Goal: Communication & Community: Answer question/provide support

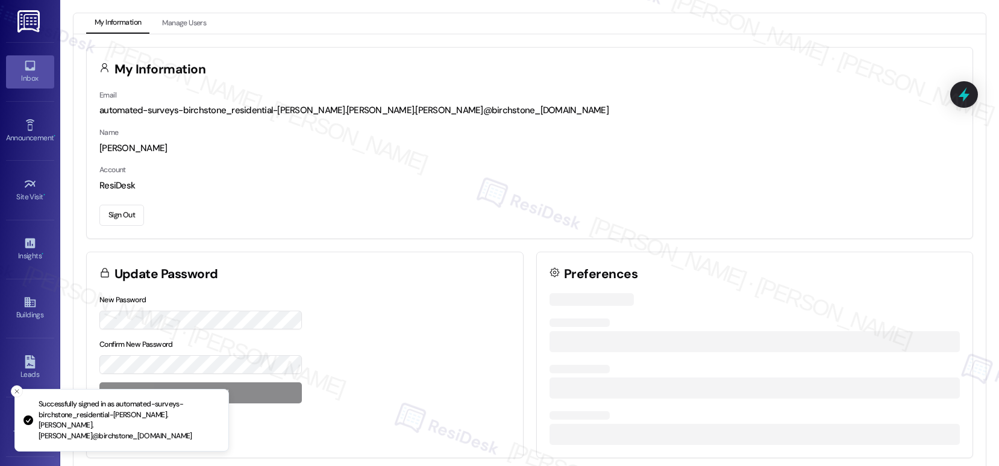
click at [25, 69] on icon at bounding box center [30, 66] width 10 height 10
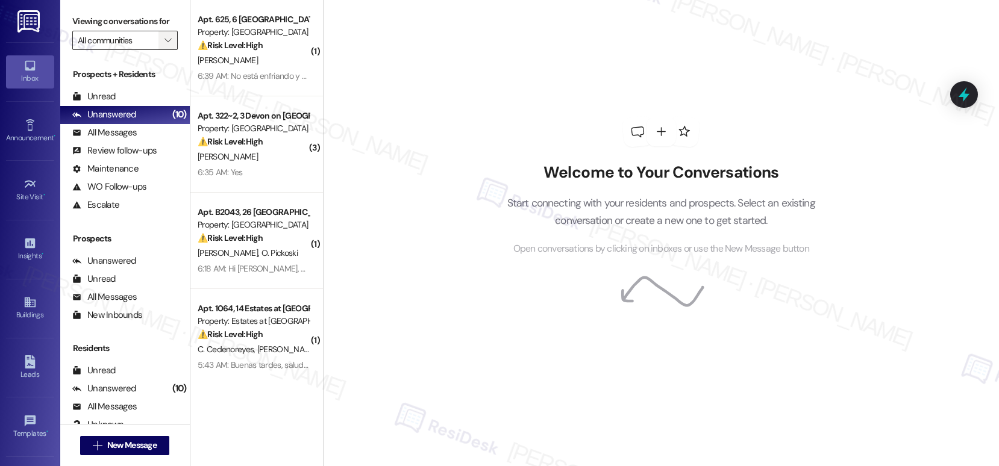
click at [164, 45] on icon "" at bounding box center [167, 41] width 7 height 10
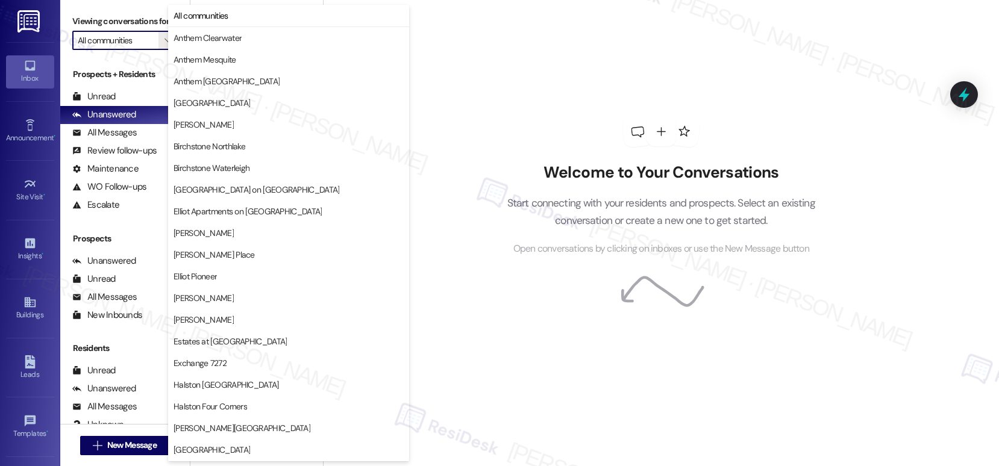
scroll to position [411, 0]
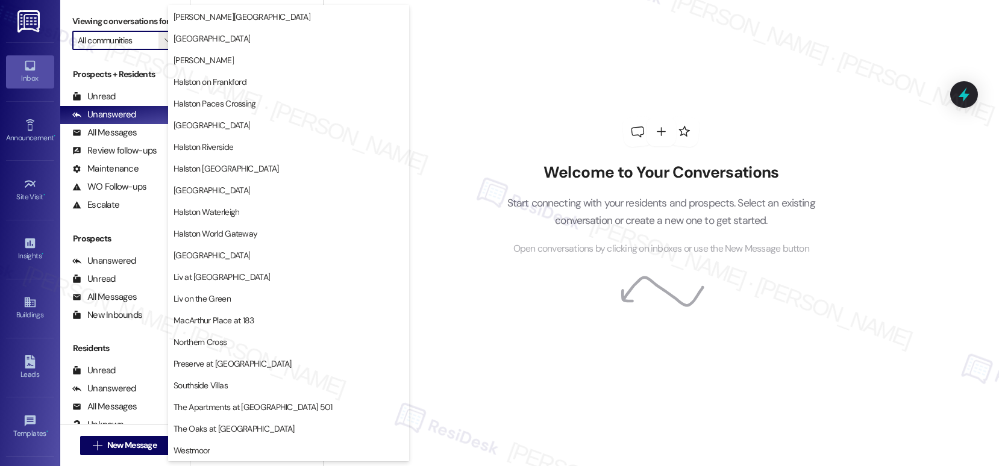
click at [470, 416] on div "Welcome to Your Conversations Start connecting with your residents and prospect…" at bounding box center [661, 233] width 676 height 466
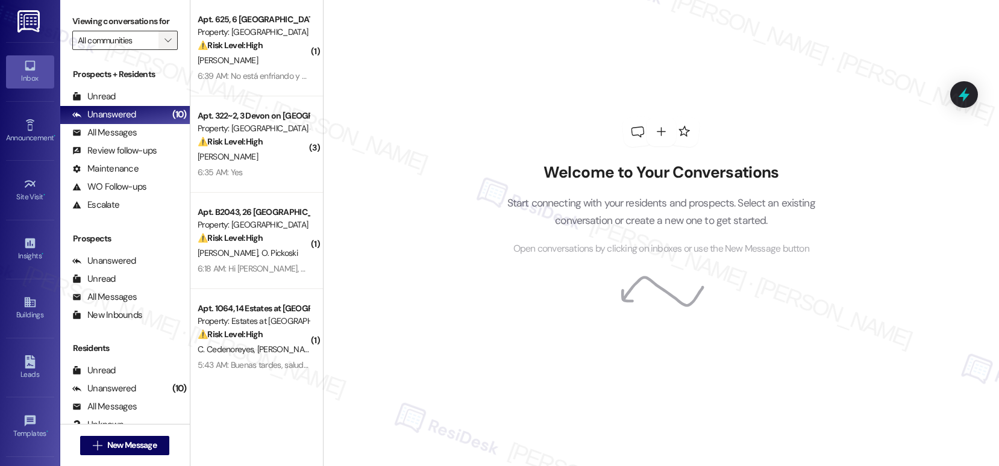
click at [162, 50] on span "" at bounding box center [167, 40] width 11 height 19
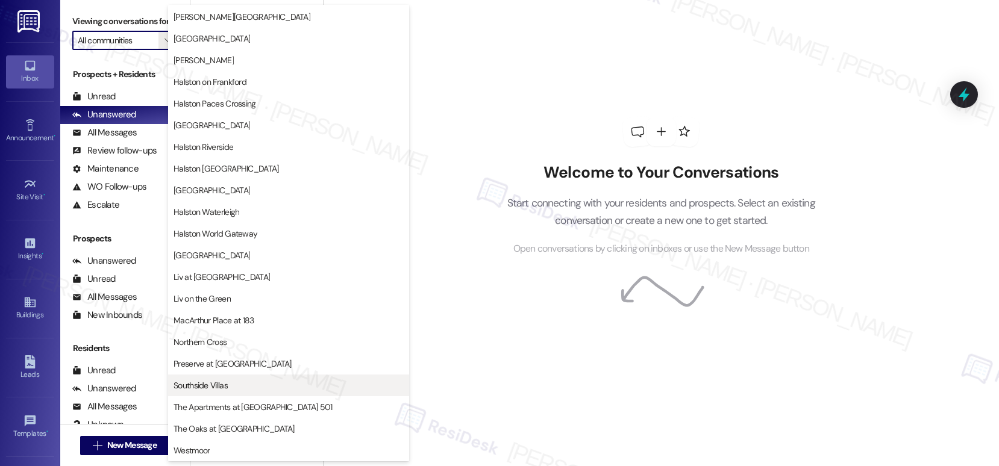
click at [242, 380] on span "Southside Villas" at bounding box center [288, 385] width 230 height 12
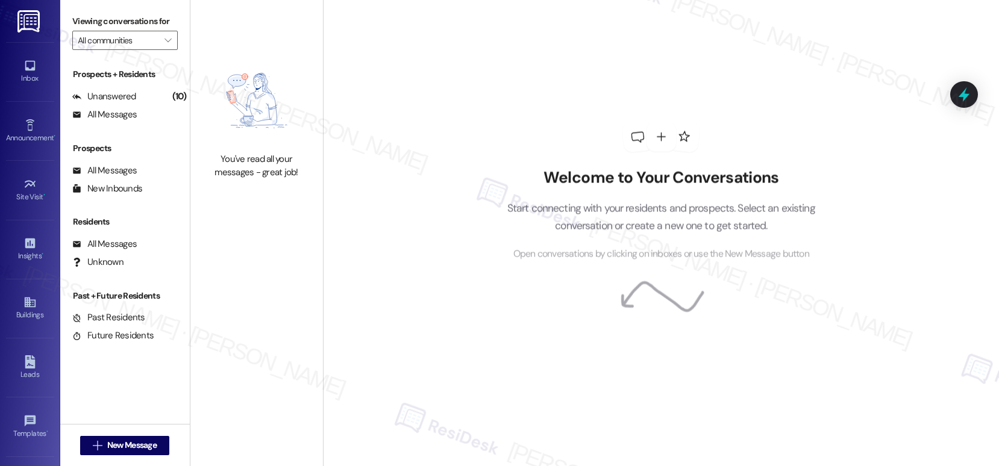
type input "Southside Villas"
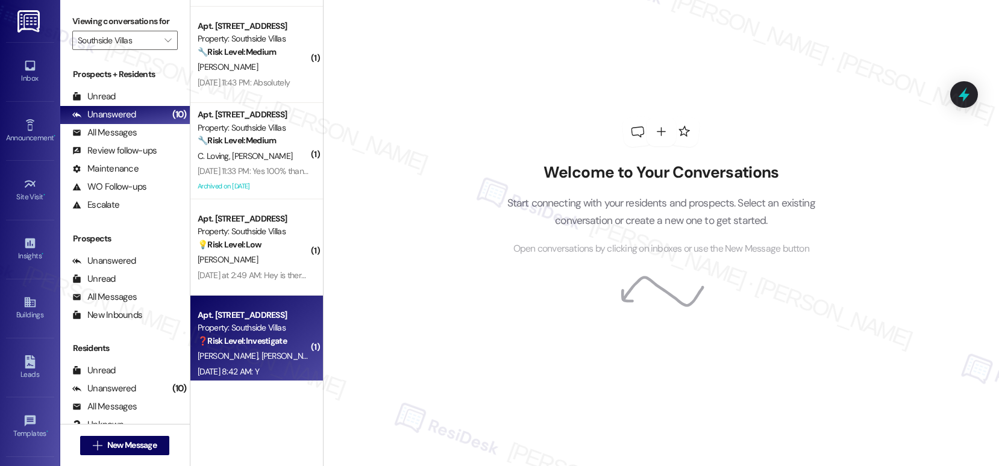
scroll to position [390, 0]
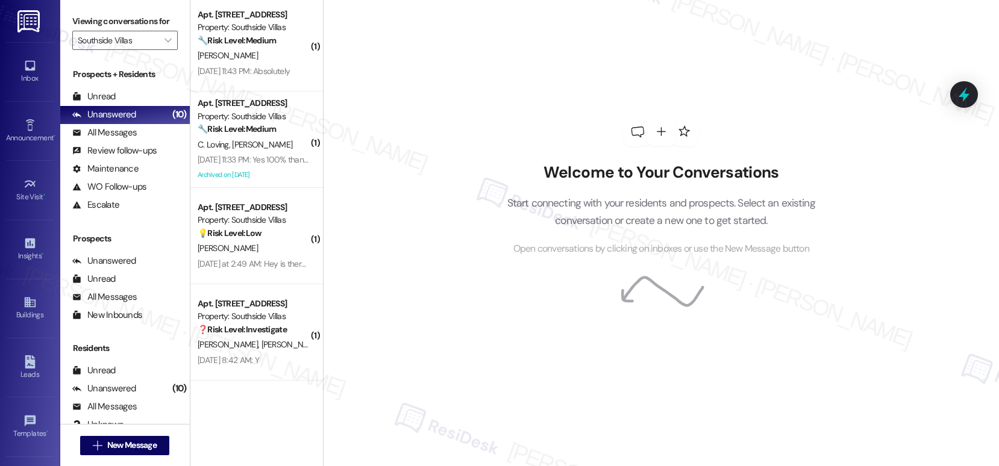
click at [272, 324] on strong "❓ Risk Level: Investigate" at bounding box center [242, 329] width 89 height 11
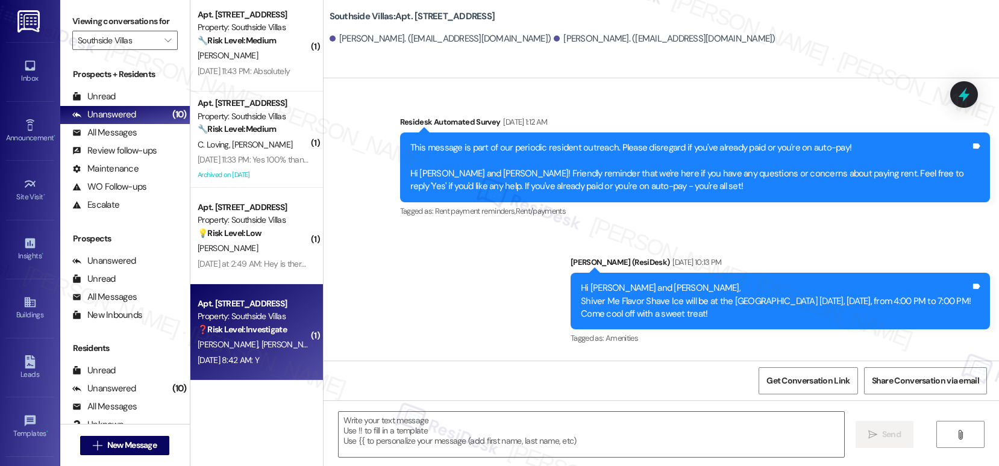
type textarea "Fetching suggested responses. Please feel free to read through the conversation…"
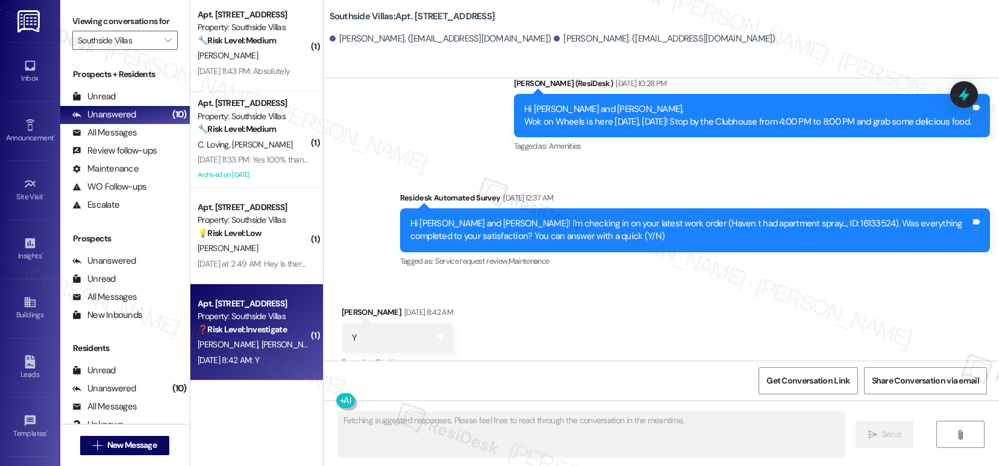
click at [278, 347] on div "R. [PERSON_NAME]" at bounding box center [253, 344] width 114 height 15
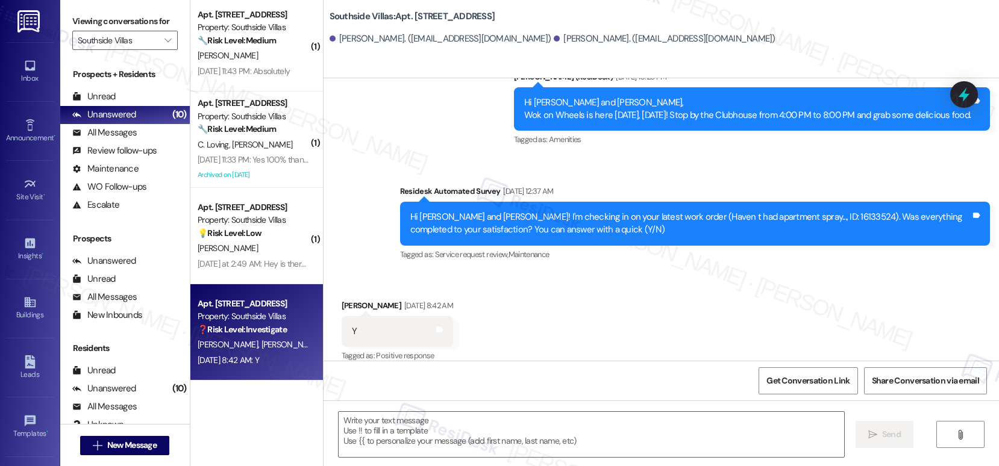
click at [446, 350] on div "Tagged as: Positive response Click to highlight conversations about Positive re…" at bounding box center [397, 355] width 111 height 17
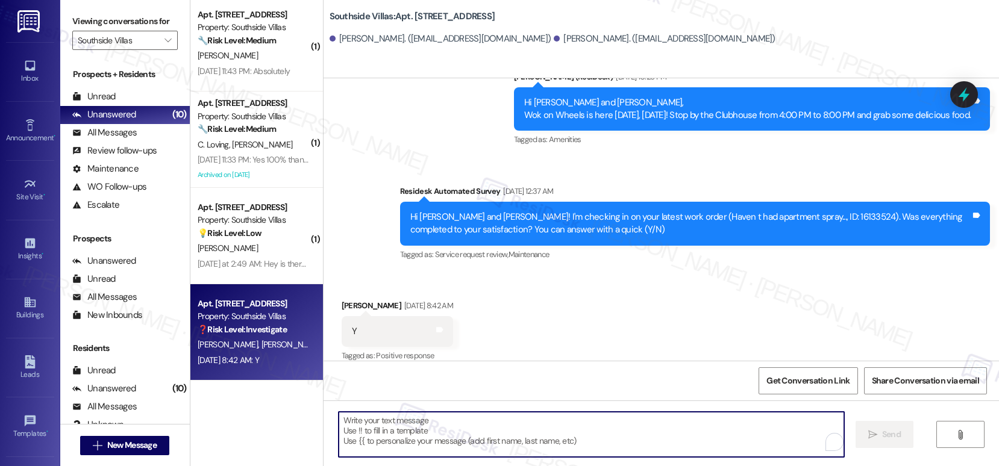
click at [410, 447] on textarea "To enrich screen reader interactions, please activate Accessibility in Grammarl…" at bounding box center [591, 434] width 505 height 45
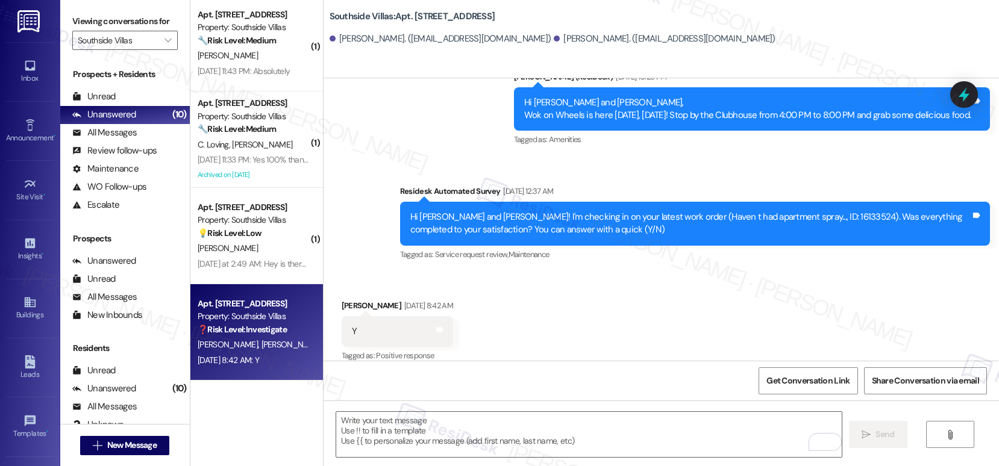
click at [462, 305] on div "Received via SMS [PERSON_NAME] [DATE] 8:42 AM Y Tags and notes Tagged as: Posit…" at bounding box center [396, 332] width 129 height 84
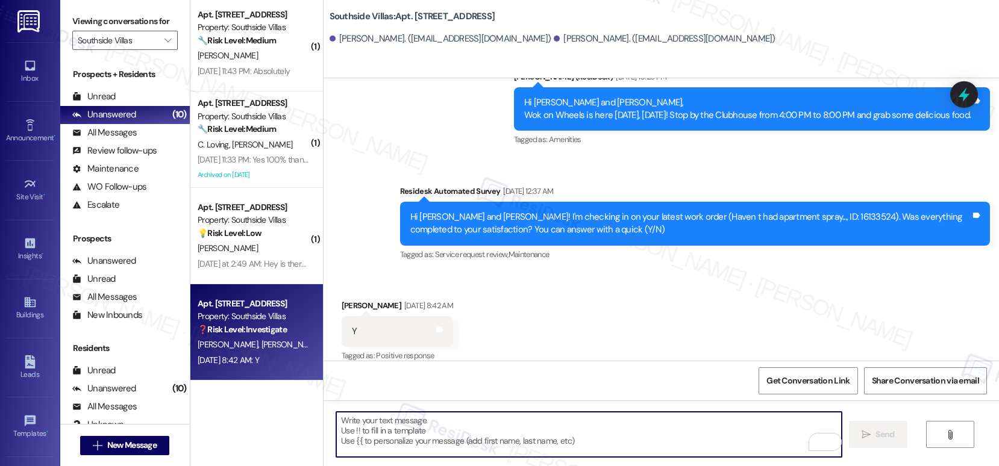
click at [363, 419] on textarea "To enrich screen reader interactions, please activate Accessibility in Grammarl…" at bounding box center [588, 434] width 505 height 45
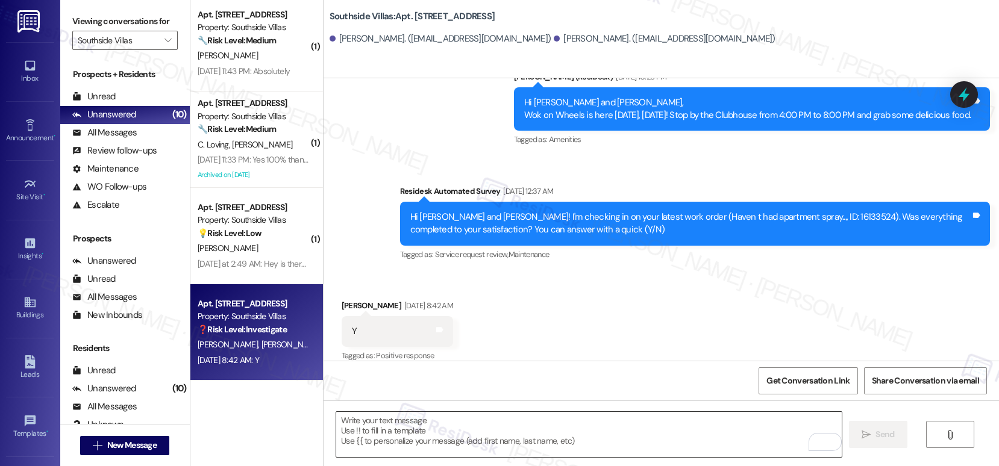
click at [389, 433] on textarea "To enrich screen reader interactions, please activate Accessibility in Grammarl…" at bounding box center [588, 434] width 505 height 45
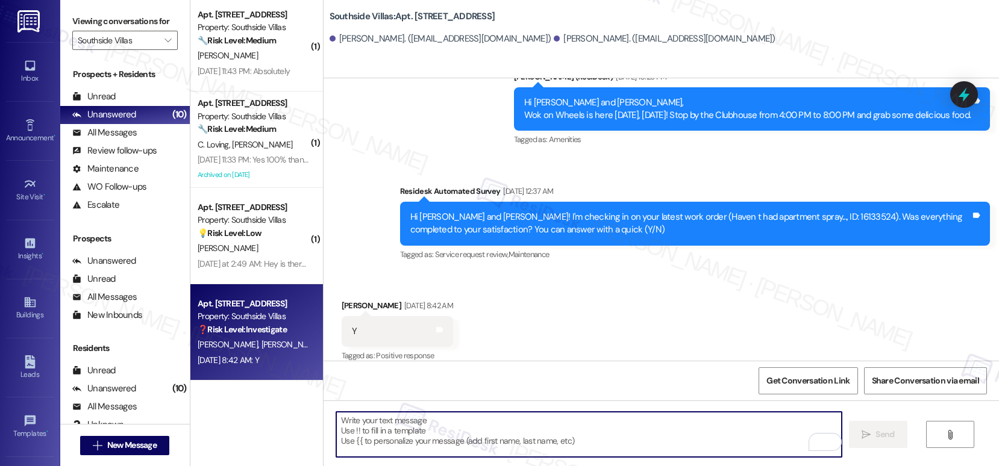
click at [389, 433] on textarea "To enrich screen reader interactions, please activate Accessibility in Grammarl…" at bounding box center [588, 434] width 505 height 45
paste textarea "Hi {{first_name}}, I'm so glad to hear the work order was completed to your sat…"
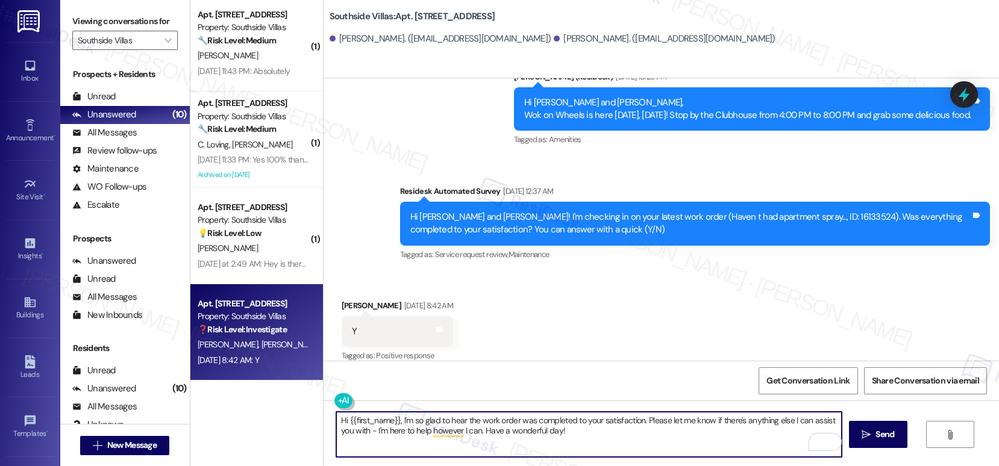
click at [579, 426] on textarea "Hi {{first_name}}, I'm so glad to hear the work order was completed to your sat…" at bounding box center [588, 434] width 505 height 45
click at [599, 437] on textarea "Hi {{first_name}}, I'm so glad to hear the work order was completed to your sat…" at bounding box center [588, 434] width 505 height 45
type textarea "Hi {{first_name}}, I'm so glad to hear the work order was completed to your sat…"
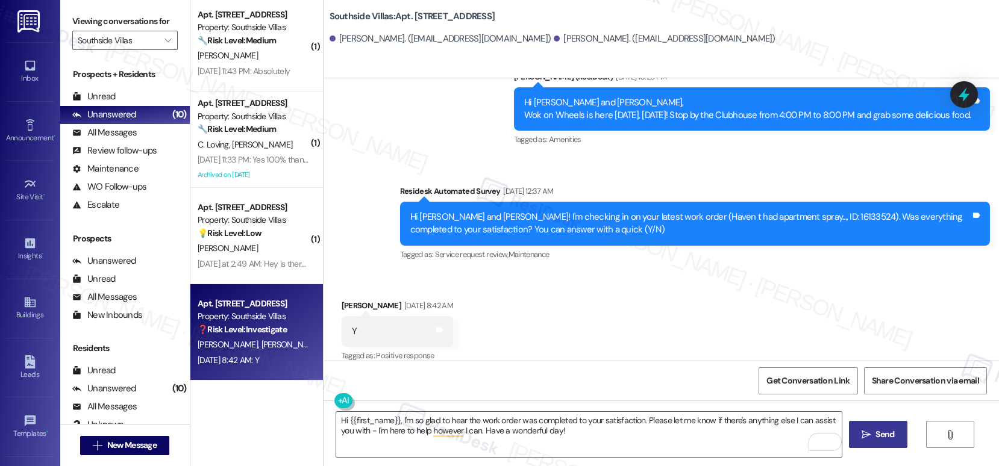
click at [855, 437] on button " Send" at bounding box center [878, 434] width 58 height 27
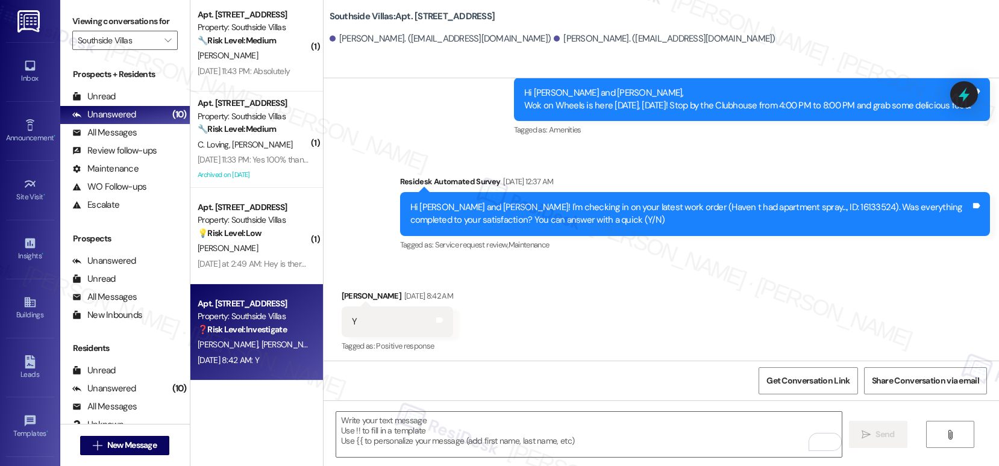
scroll to position [1241, 0]
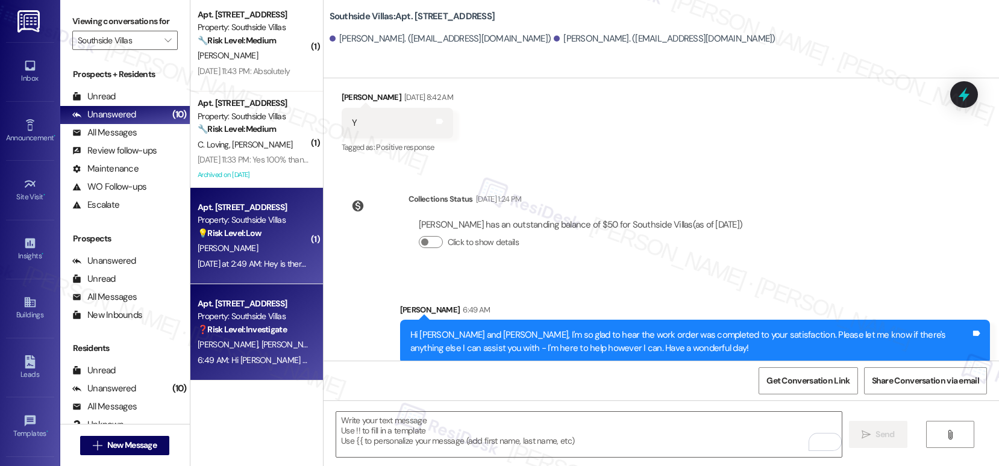
click at [267, 264] on div "[DATE] at 2:49 AM: Hey is there a package for me there? [DATE] at 2:49 AM: Hey …" at bounding box center [296, 263] width 196 height 11
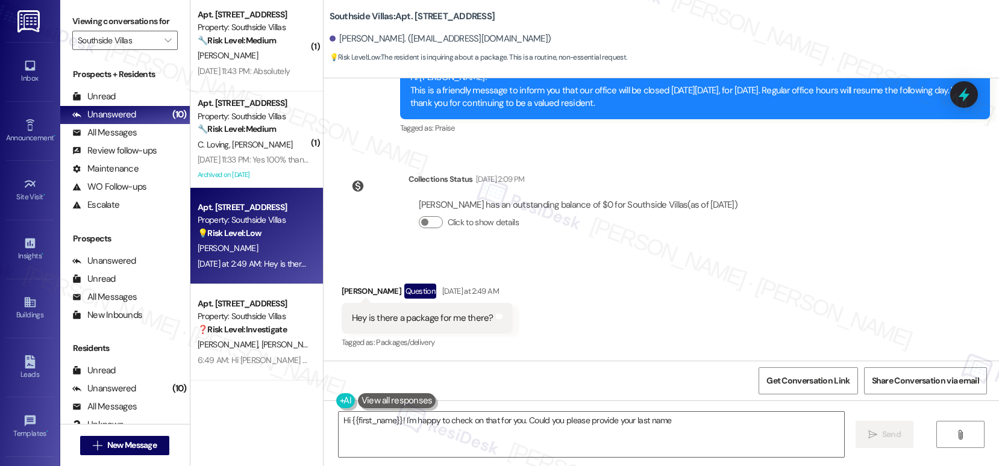
scroll to position [279, 0]
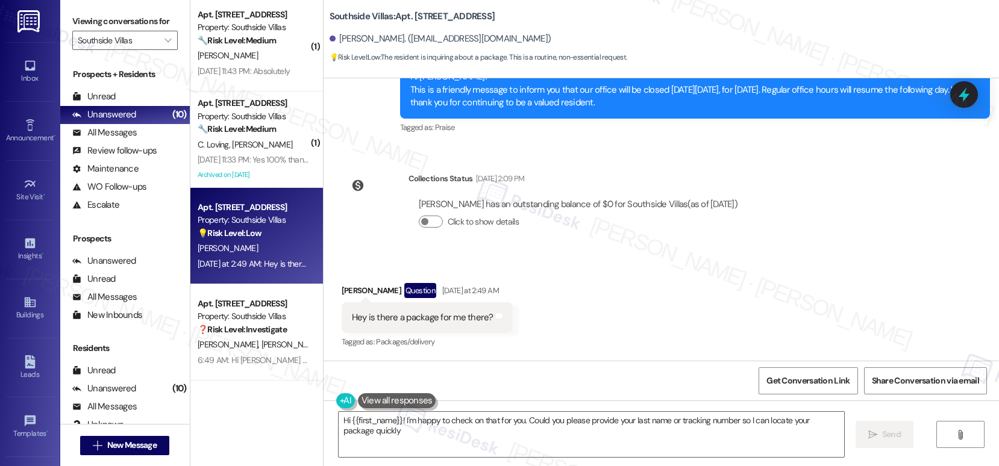
type textarea "Hi {{first_name}}! I'm happy to check on that for you. Could you please provide…"
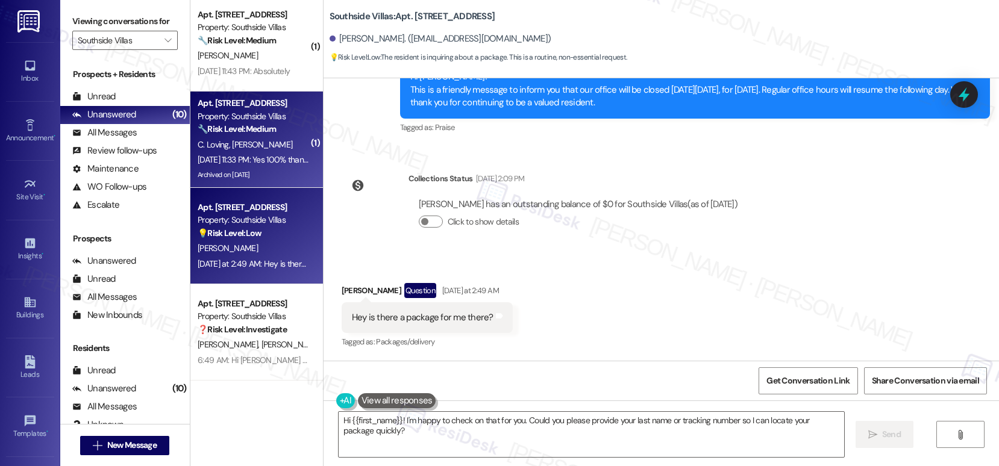
click at [240, 155] on div "[DATE] 11:33 PM: Yes 100% thank you so much for understanding 🙏 [DATE] 11:33 PM…" at bounding box center [314, 159] width 233 height 11
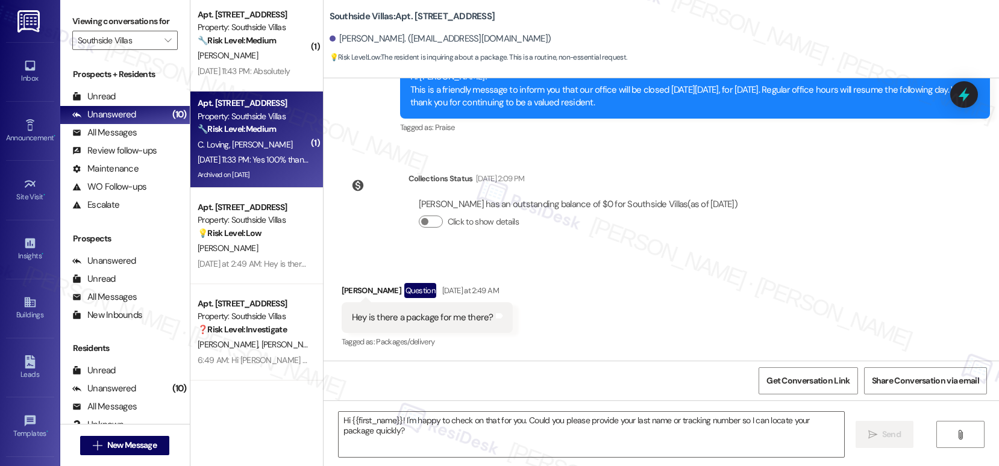
type textarea "Fetching suggested responses. Please feel free to read through the conversation…"
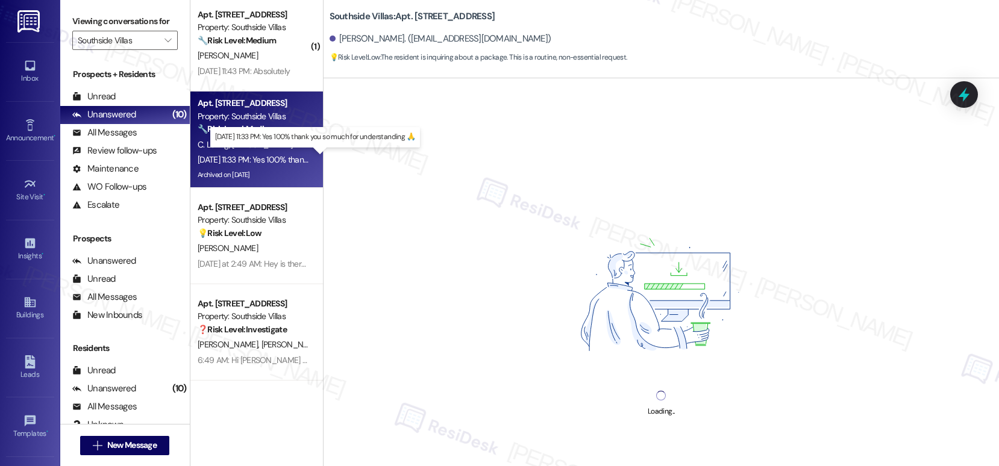
click at [240, 155] on div "[DATE] 11:33 PM: Yes 100% thank you so much for understanding 🙏 [DATE] 11:33 PM…" at bounding box center [314, 159] width 233 height 11
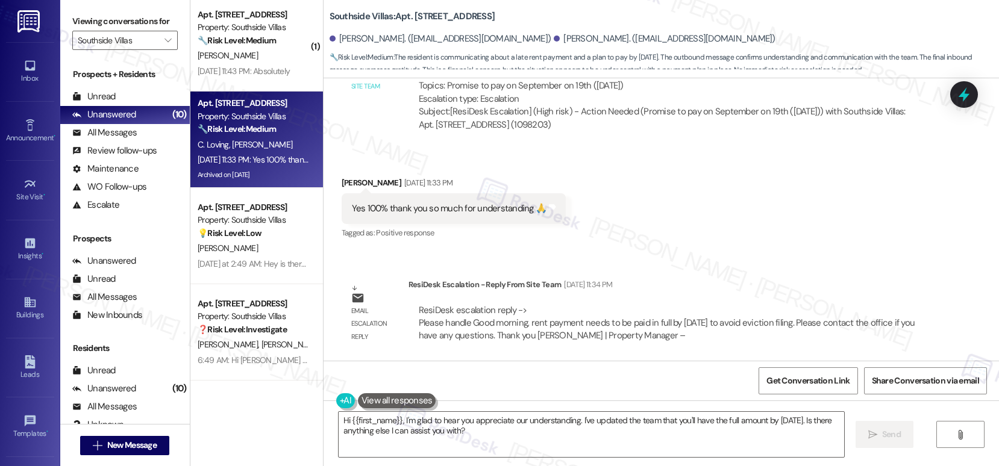
scroll to position [23627, 0]
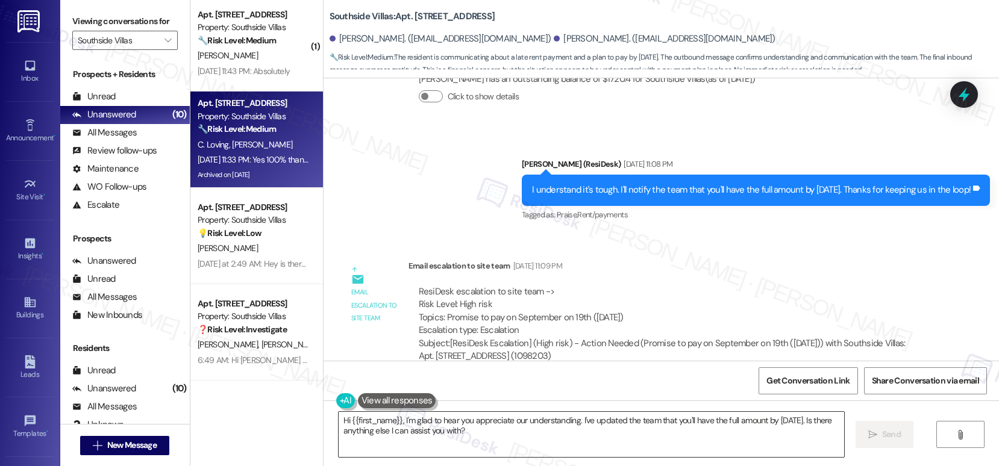
click at [470, 436] on textarea "Hi {{first_name}}, I'm glad to hear you appreciate our understanding. I've upda…" at bounding box center [591, 434] width 505 height 45
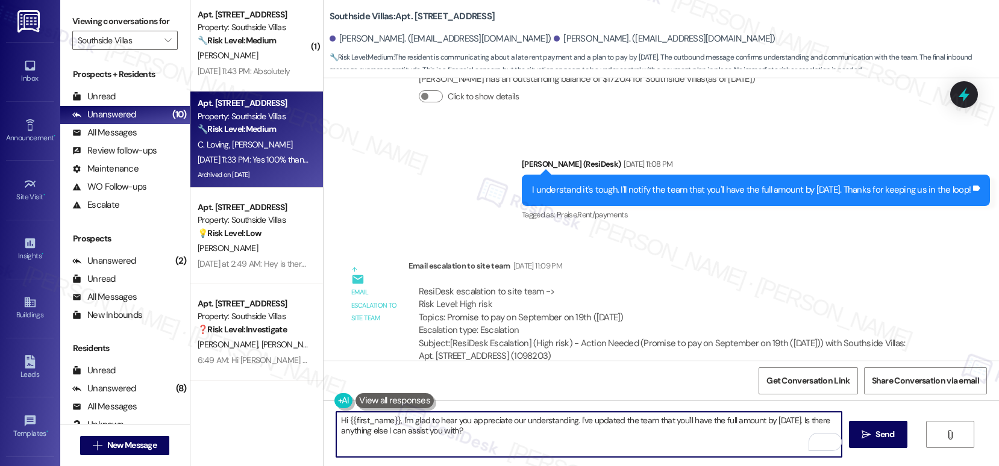
click at [472, 440] on textarea "Hi {{first_name}}, I'm glad to hear you appreciate our understanding. I've upda…" at bounding box center [588, 434] width 505 height 45
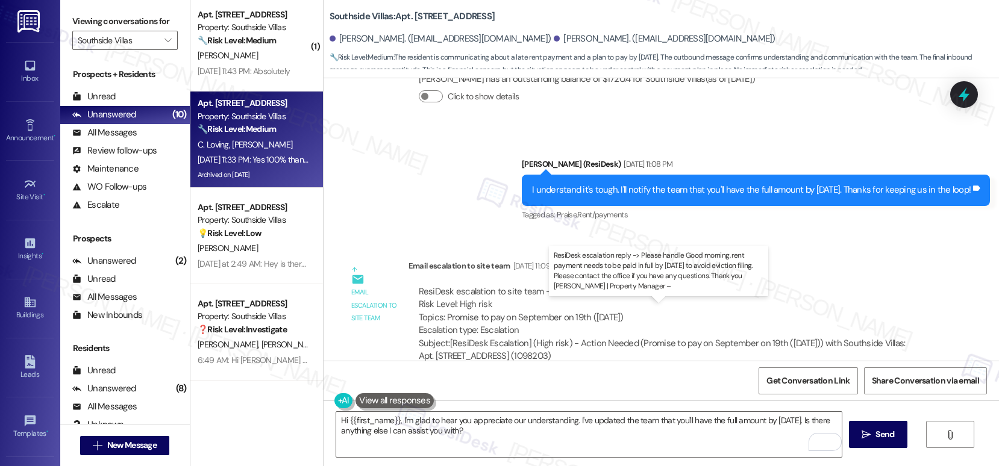
drag, startPoint x: 534, startPoint y: 322, endPoint x: 738, endPoint y: 325, distance: 203.6
drag, startPoint x: 520, startPoint y: 323, endPoint x: 481, endPoint y: 338, distance: 41.9
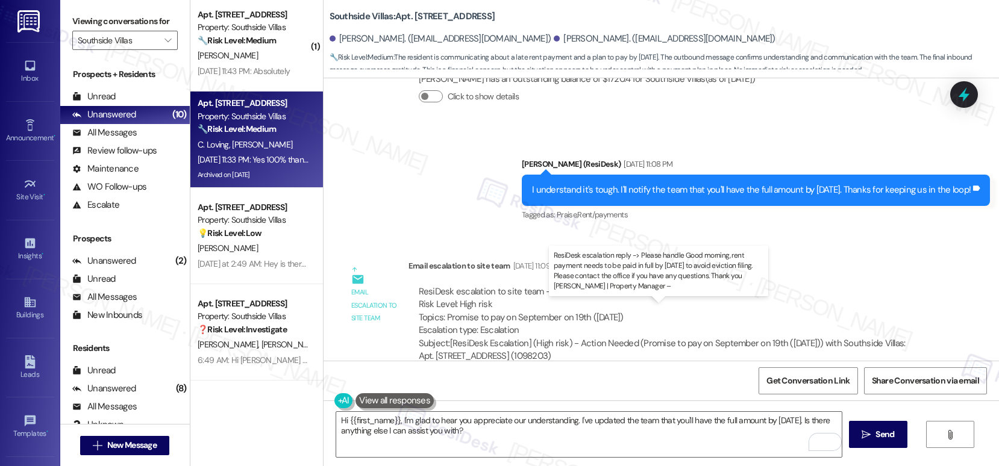
copy div "rent payment needs to be paid in full by [DATE] to avoid eviction filing. Pleas…"
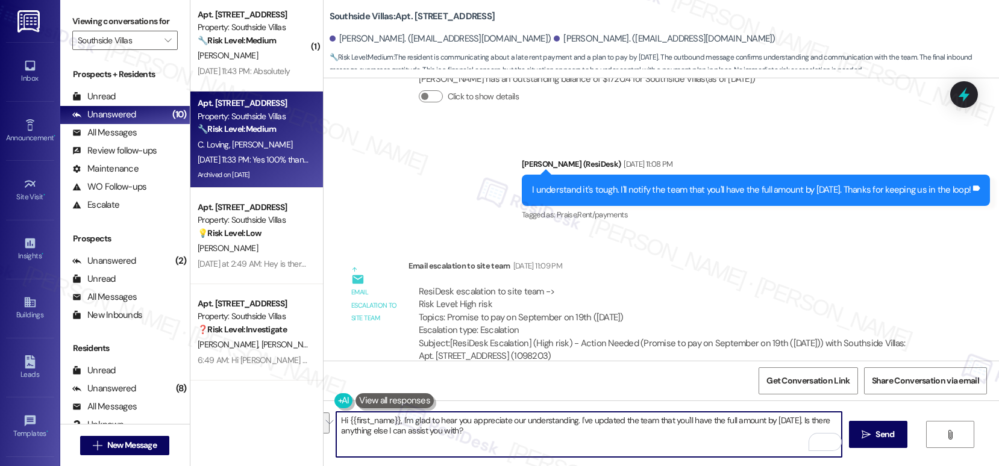
drag, startPoint x: 469, startPoint y: 435, endPoint x: 288, endPoint y: 417, distance: 181.6
click at [288, 417] on div "( 1 ) Apt. 311, 1 Southside Villas Property: Southside Villas 🔧 Risk Level: Med…" at bounding box center [594, 233] width 808 height 466
paste textarea "rent payment needs to be paid in full by [DATE] to avoid eviction filing. Pleas…"
click at [575, 435] on textarea "Hi [PERSON_NAME], quick update from our leasing team: rent payment needs to be …" at bounding box center [588, 434] width 505 height 45
drag, startPoint x: 769, startPoint y: 436, endPoint x: 702, endPoint y: 429, distance: 67.8
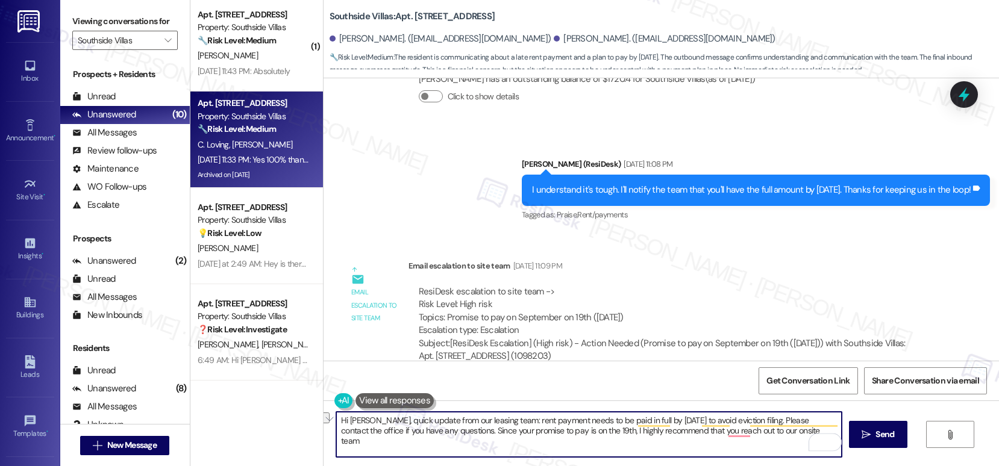
click at [702, 429] on textarea "Hi [PERSON_NAME], quick update from our leasing team: rent payment needs to be …" at bounding box center [588, 434] width 505 height 45
click at [717, 437] on textarea "Hi [PERSON_NAME], quick update from our leasing team: rent payment needs to be …" at bounding box center [588, 434] width 505 height 45
click at [697, 431] on textarea "Hi [PERSON_NAME], quick update from our leasing team: rent payment needs to be …" at bounding box center [588, 434] width 505 height 45
click at [791, 428] on textarea "Hi [PERSON_NAME], quick update from our leasing team: rent payment needs to be …" at bounding box center [588, 434] width 505 height 45
type textarea "Hi [PERSON_NAME], quick update from our leasing team: rent payment needs to be …"
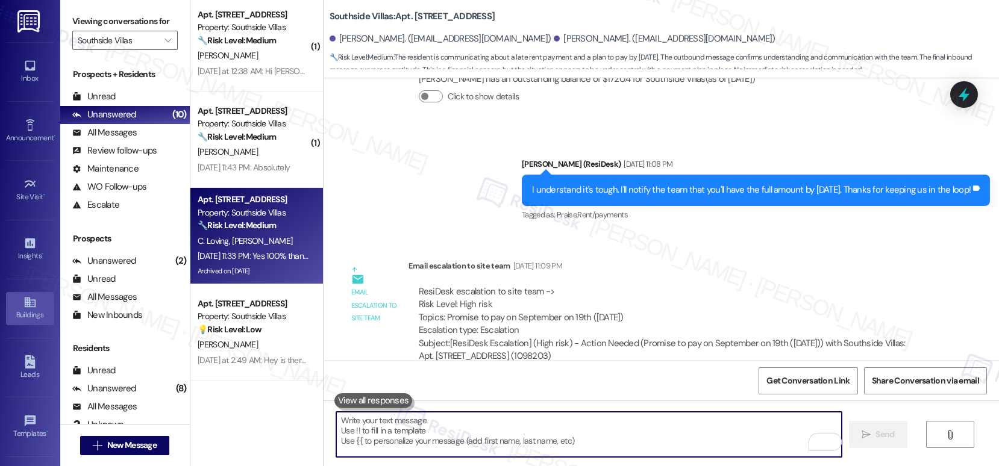
scroll to position [108, 0]
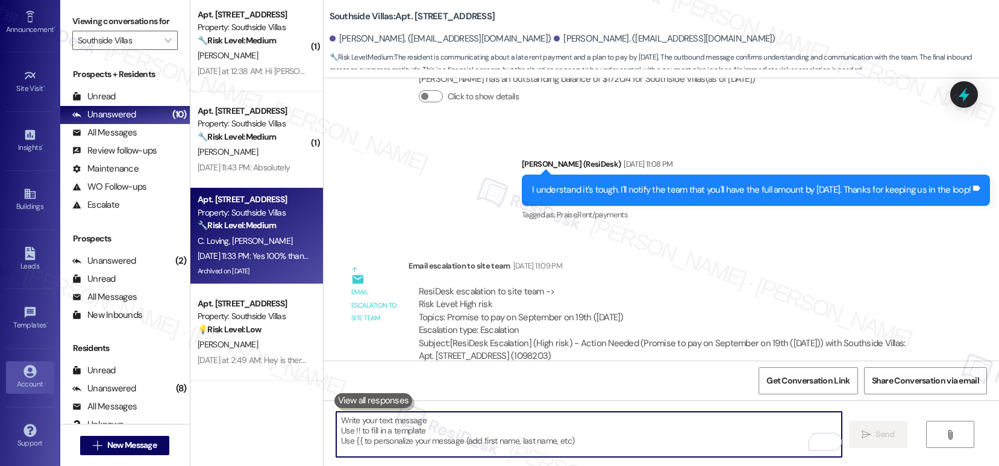
click at [26, 385] on div "Account" at bounding box center [30, 384] width 60 height 12
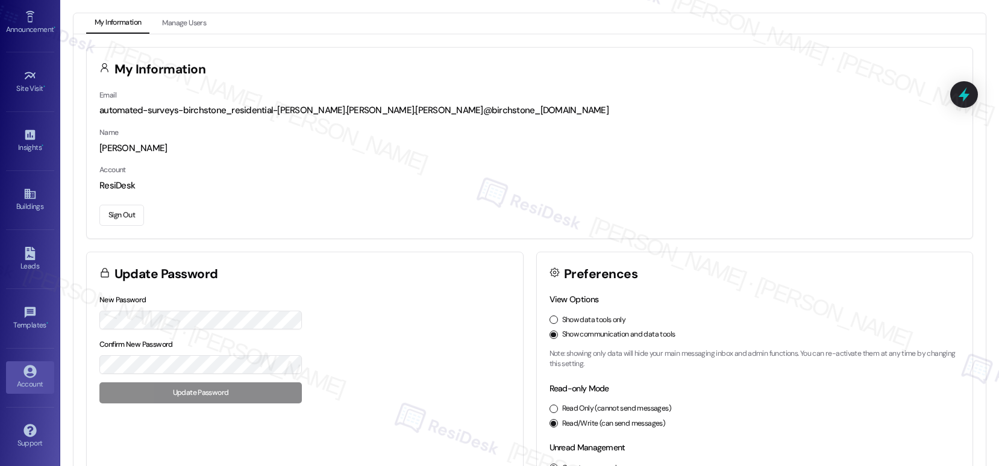
click at [126, 208] on button "Sign Out" at bounding box center [121, 215] width 45 height 21
